Goal: Transaction & Acquisition: Obtain resource

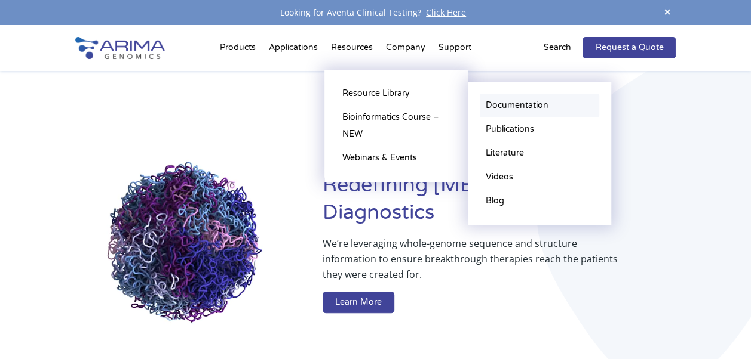
click at [499, 102] on link "Documentation" at bounding box center [538, 106] width 119 height 24
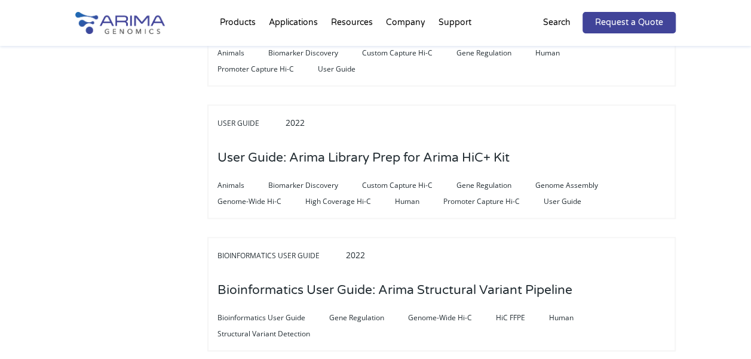
scroll to position [696, 0]
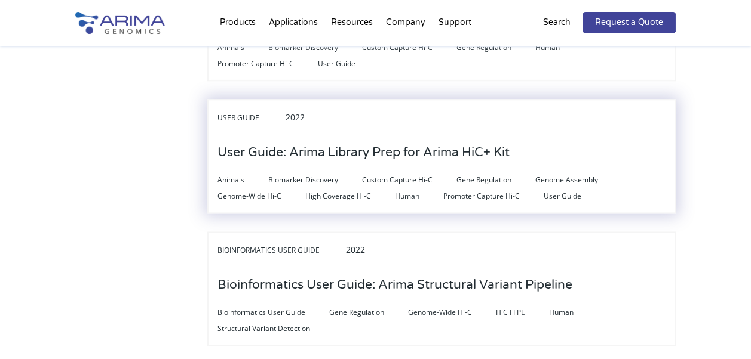
click at [468, 144] on h3 "User Guide: Arima Library Prep for Arima HiC+ Kit" at bounding box center [363, 152] width 292 height 37
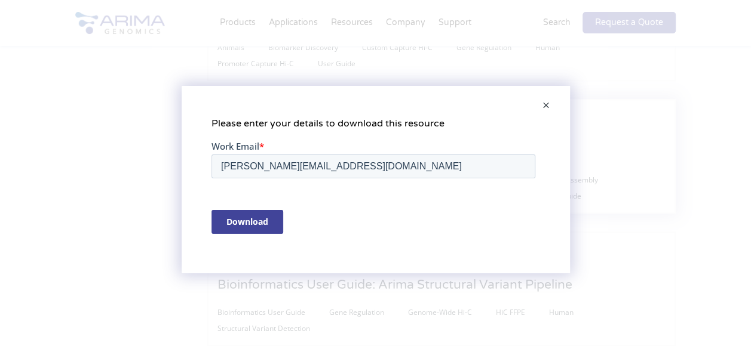
scroll to position [0, 0]
click at [273, 222] on input "Download" at bounding box center [247, 222] width 72 height 24
